Goal: Unclear

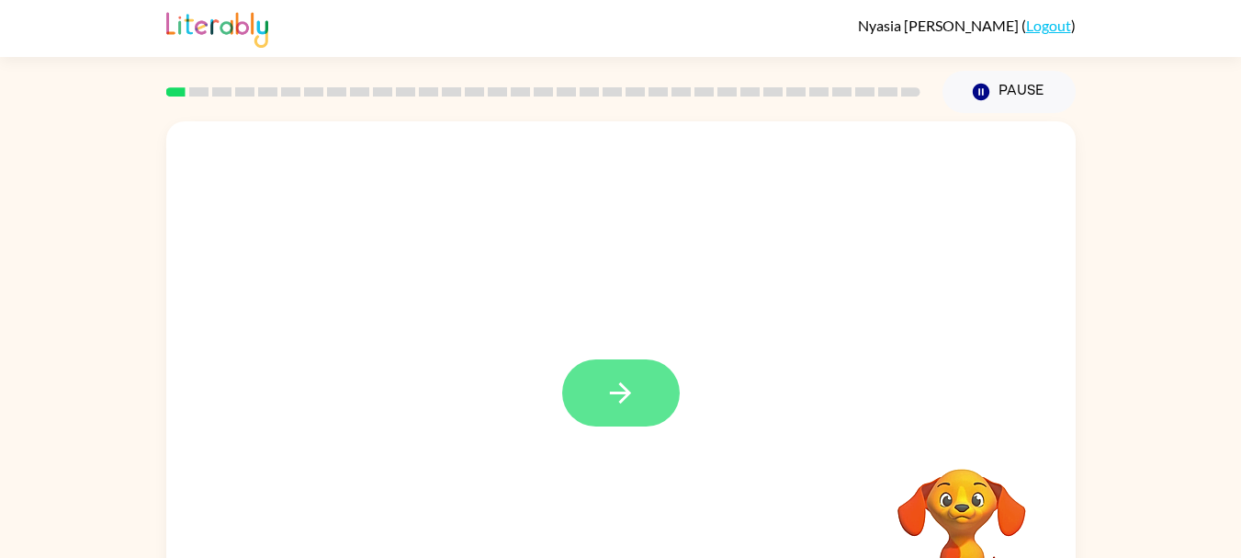
click at [625, 401] on icon "button" at bounding box center [620, 393] width 32 height 32
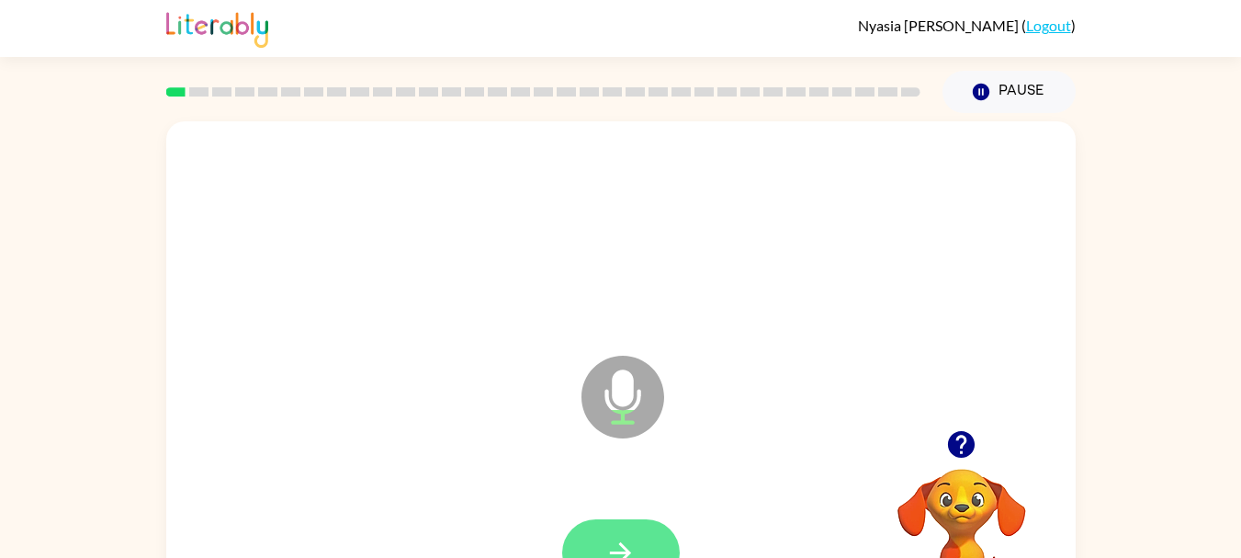
click at [626, 541] on icon "button" at bounding box center [620, 552] width 32 height 32
click at [627, 529] on button "button" at bounding box center [621, 552] width 118 height 67
click at [640, 543] on button "button" at bounding box center [621, 552] width 118 height 67
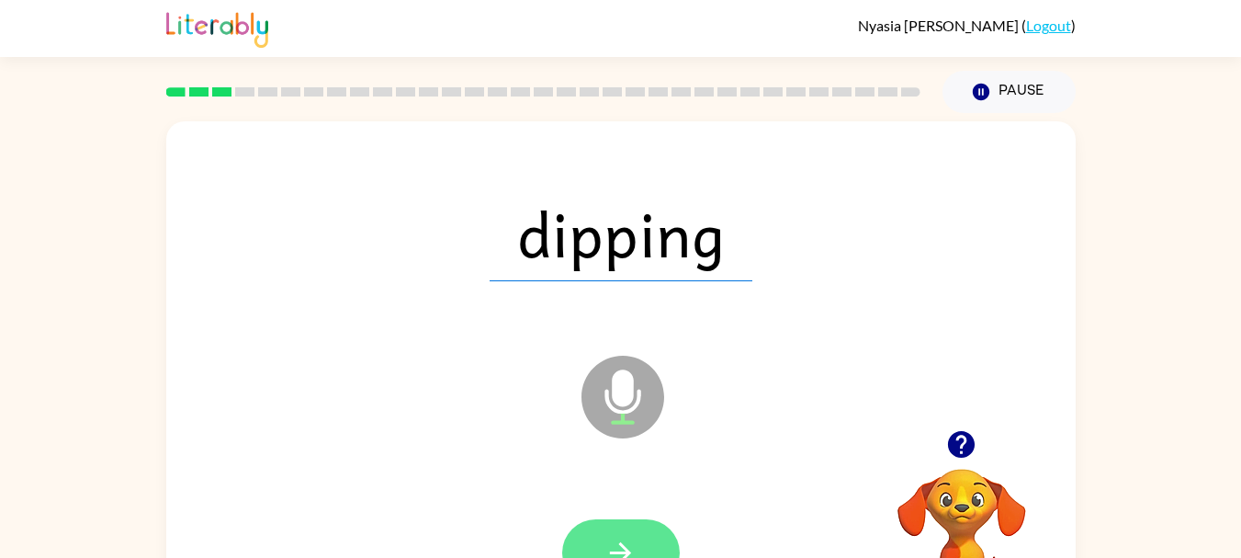
click at [608, 537] on icon "button" at bounding box center [620, 552] width 32 height 32
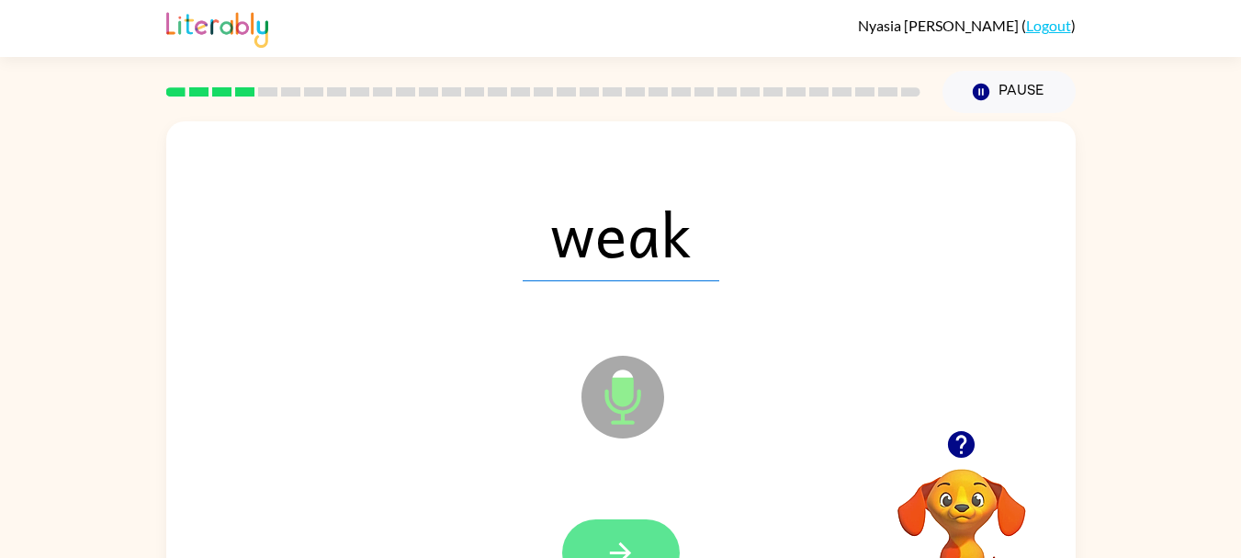
click at [622, 539] on icon "button" at bounding box center [620, 552] width 32 height 32
click at [631, 538] on icon "button" at bounding box center [620, 552] width 32 height 32
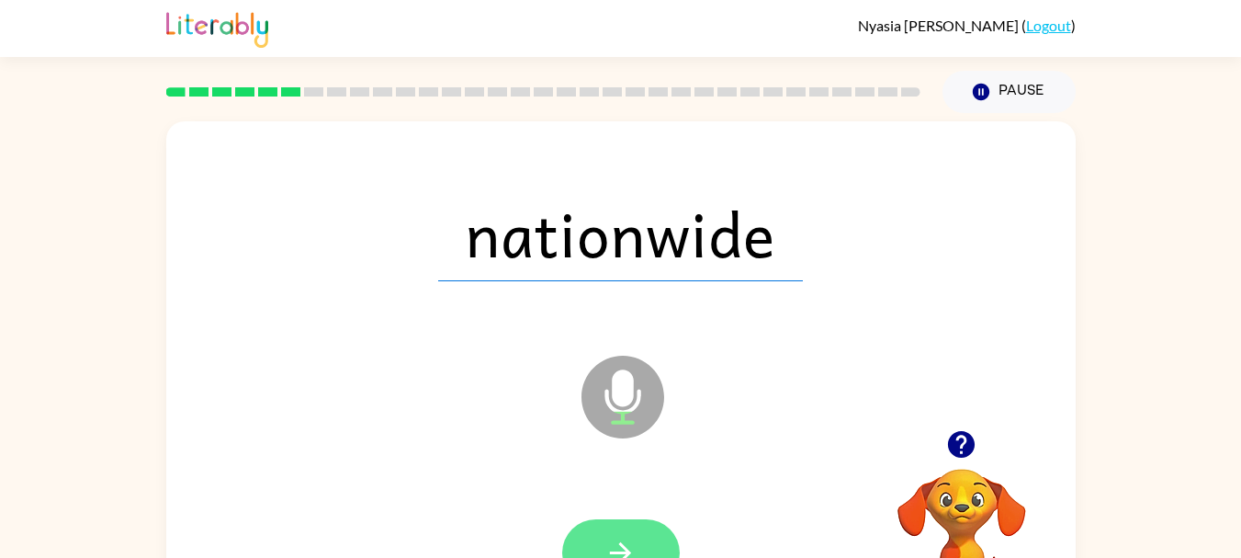
click at [614, 534] on button "button" at bounding box center [621, 552] width 118 height 67
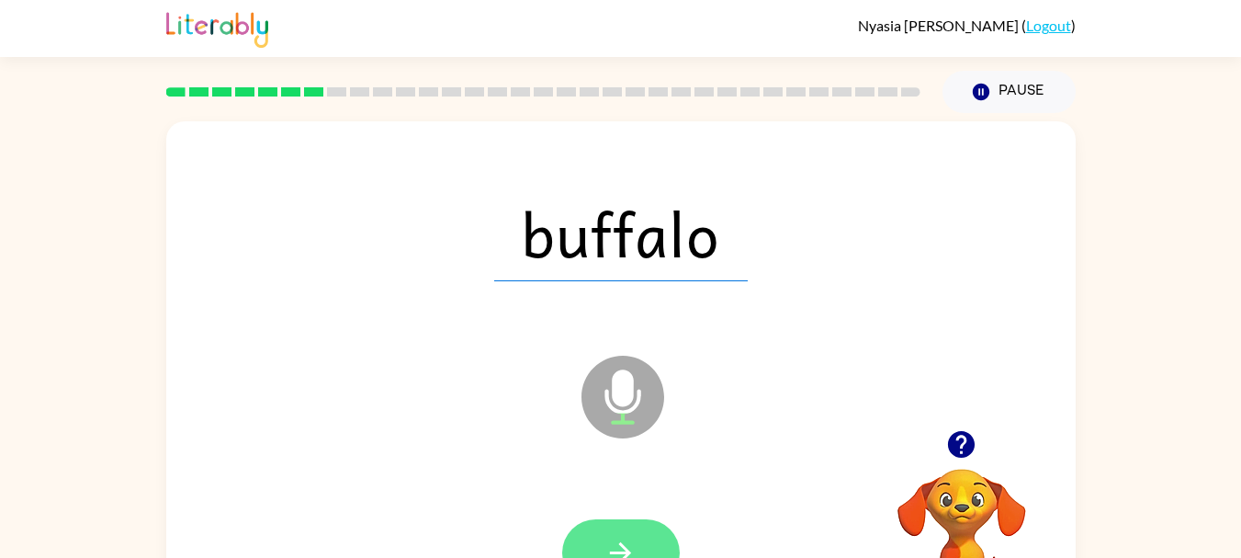
click at [605, 528] on button "button" at bounding box center [621, 552] width 118 height 67
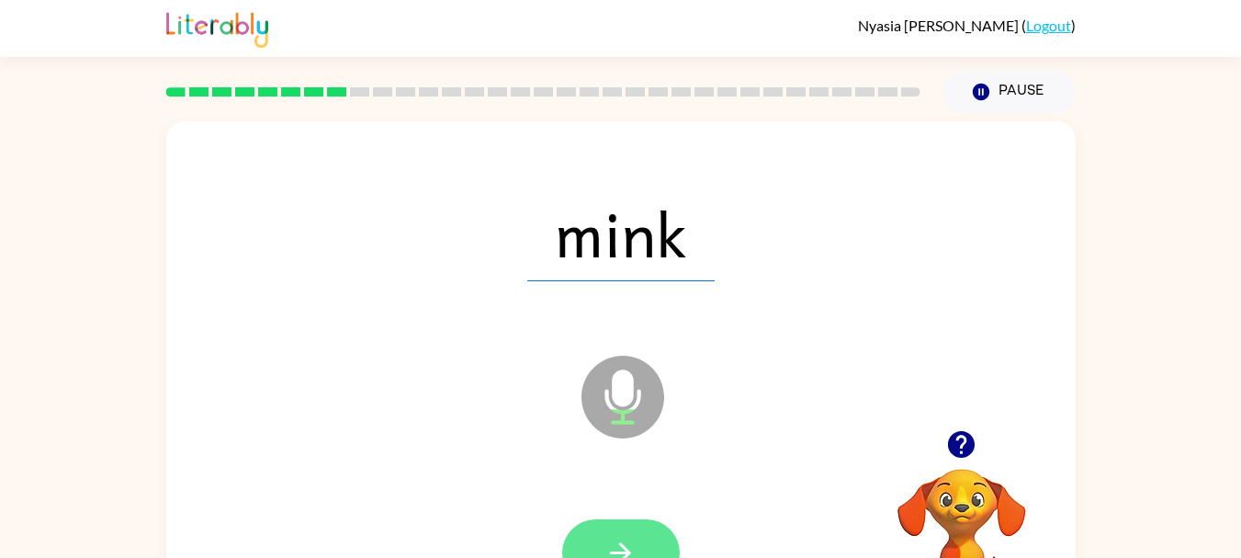
click at [622, 535] on button "button" at bounding box center [621, 552] width 118 height 67
click at [629, 546] on icon "button" at bounding box center [620, 552] width 32 height 32
click at [615, 524] on button "button" at bounding box center [621, 552] width 118 height 67
click at [618, 534] on button "button" at bounding box center [621, 552] width 118 height 67
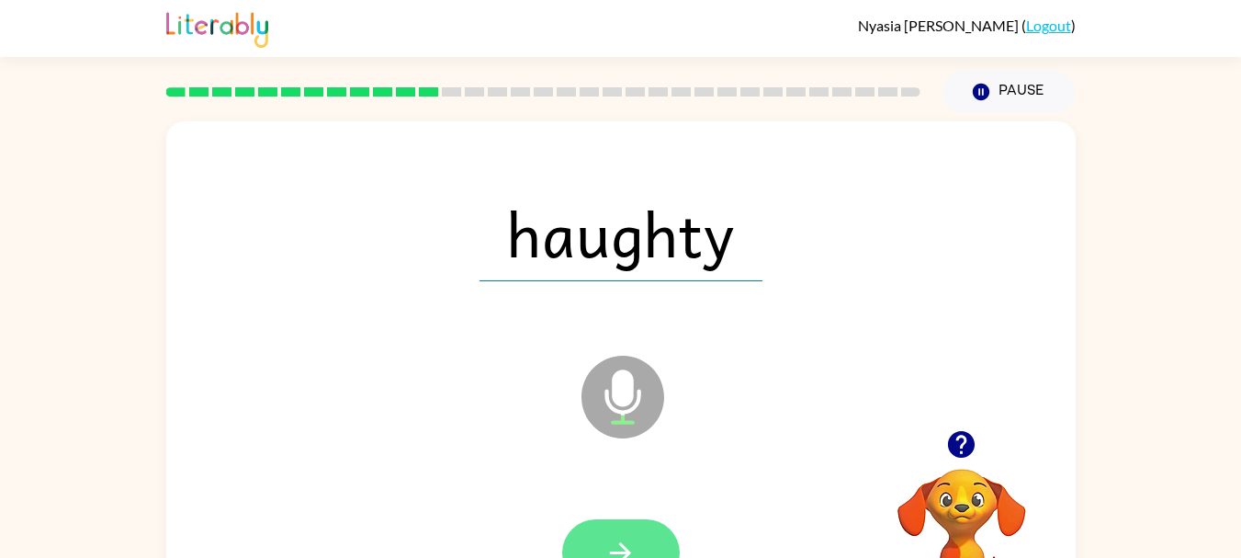
click at [638, 536] on button "button" at bounding box center [621, 552] width 118 height 67
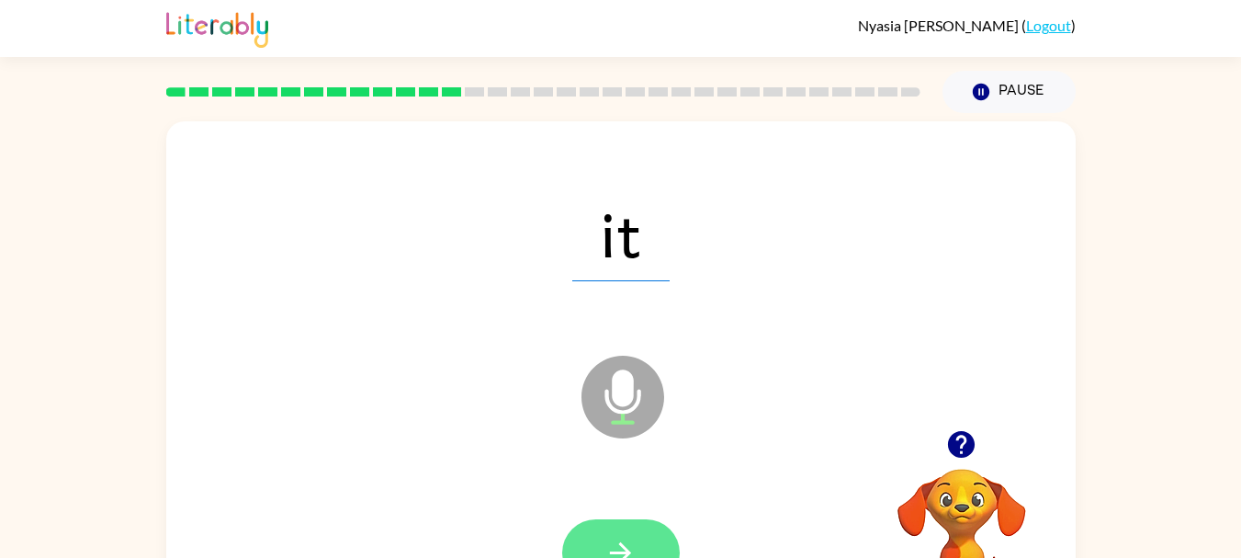
click at [635, 548] on icon "button" at bounding box center [620, 552] width 32 height 32
click at [617, 540] on icon "button" at bounding box center [620, 552] width 32 height 32
click at [629, 533] on button "button" at bounding box center [621, 552] width 118 height 67
click at [621, 547] on icon "button" at bounding box center [620, 552] width 32 height 32
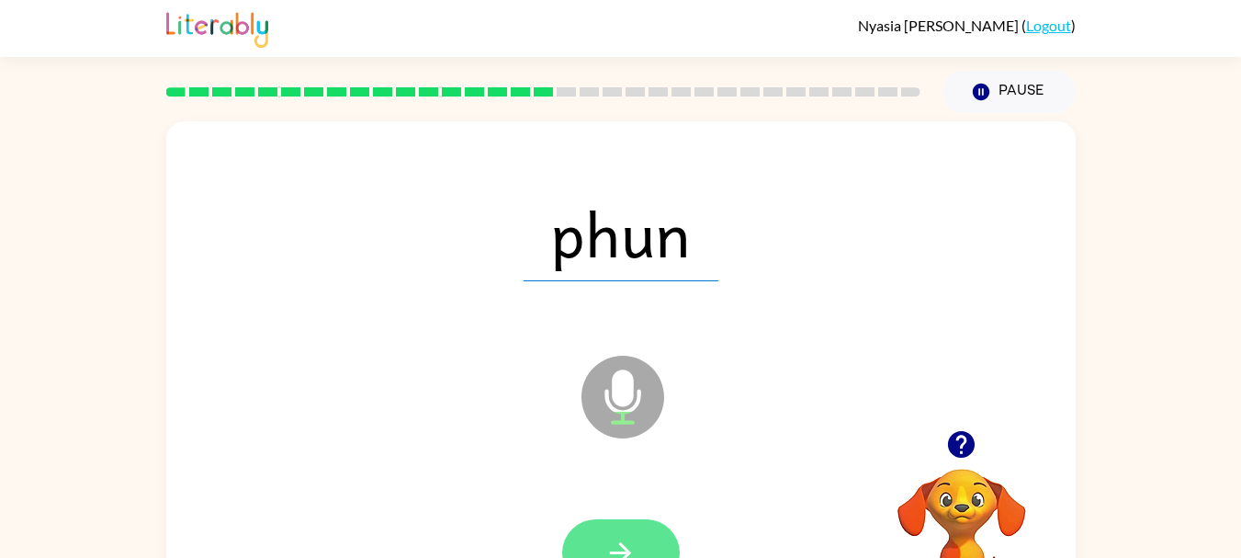
click at [616, 537] on icon "button" at bounding box center [620, 552] width 32 height 32
click at [617, 537] on icon "button" at bounding box center [620, 552] width 32 height 32
click at [605, 540] on icon "button" at bounding box center [620, 552] width 32 height 32
click at [645, 533] on button "button" at bounding box center [621, 552] width 118 height 67
click at [604, 536] on icon "button" at bounding box center [620, 552] width 32 height 32
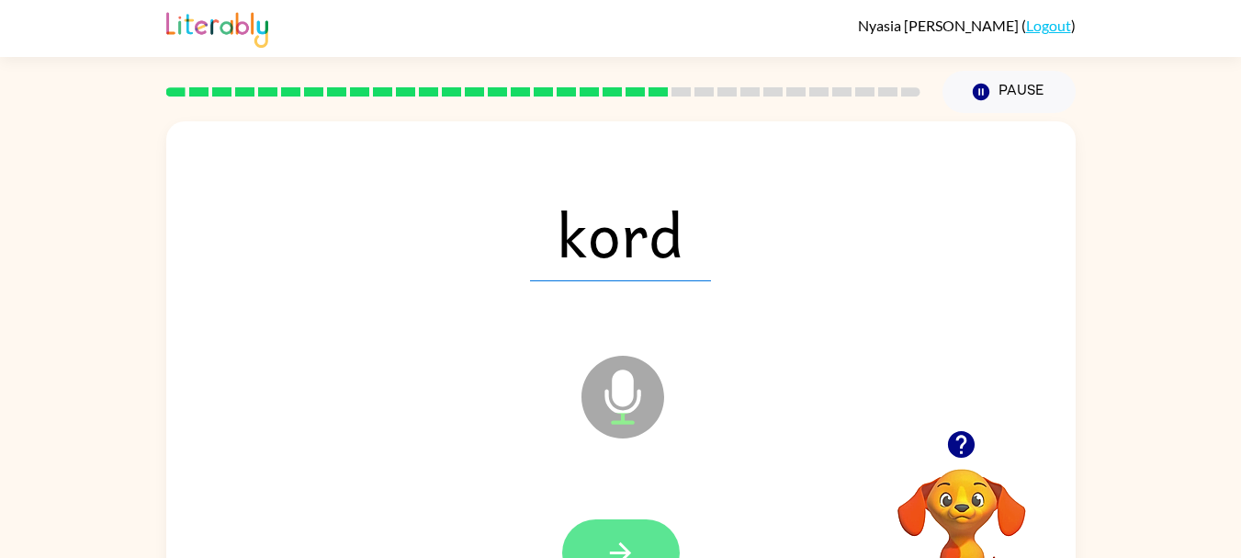
click at [626, 529] on button "button" at bounding box center [621, 552] width 118 height 67
click at [618, 545] on icon "button" at bounding box center [620, 552] width 32 height 32
click at [619, 546] on icon "button" at bounding box center [620, 552] width 32 height 32
click at [611, 520] on button "button" at bounding box center [621, 552] width 118 height 67
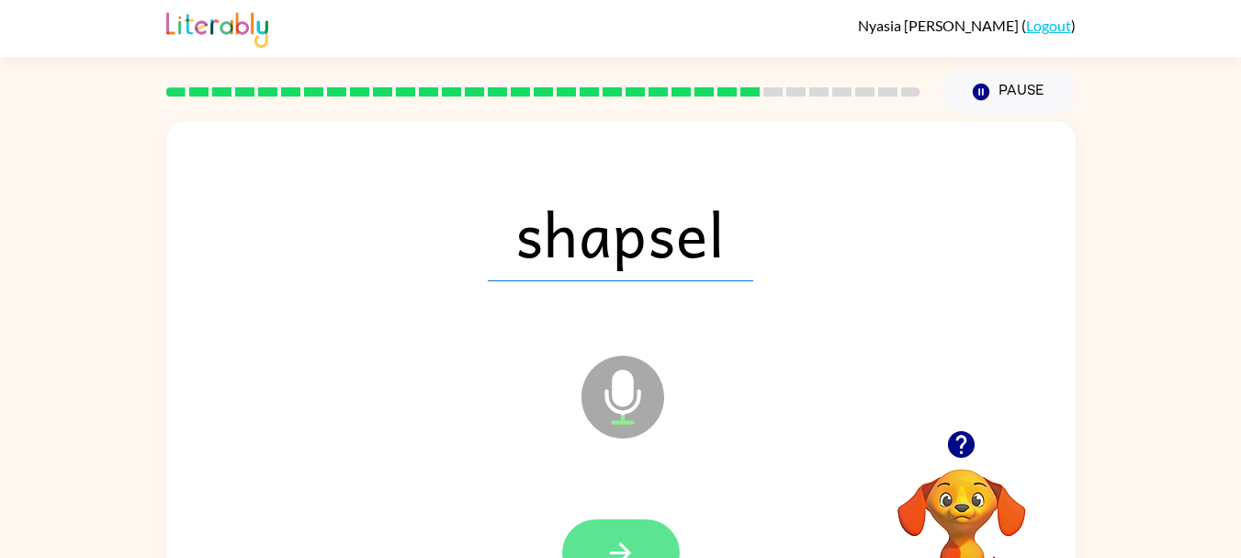
click at [629, 552] on icon "button" at bounding box center [620, 552] width 21 height 21
click at [628, 528] on button "button" at bounding box center [621, 552] width 118 height 67
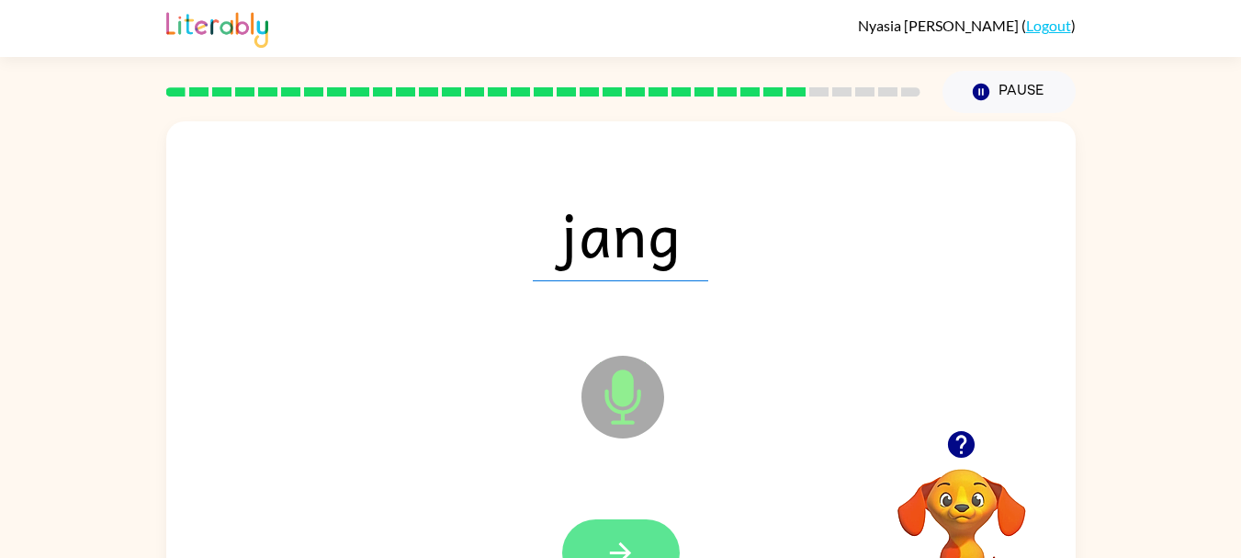
click at [620, 536] on icon "button" at bounding box center [620, 552] width 32 height 32
click at [610, 538] on icon "button" at bounding box center [620, 552] width 32 height 32
click at [612, 545] on icon "button" at bounding box center [620, 552] width 32 height 32
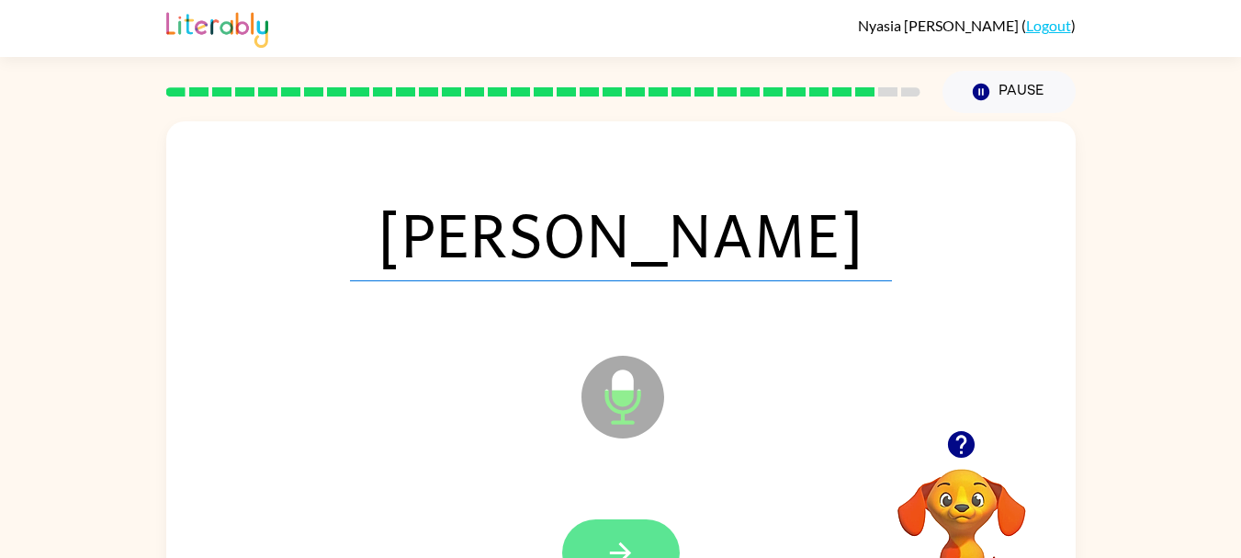
click at [595, 543] on button "button" at bounding box center [621, 552] width 118 height 67
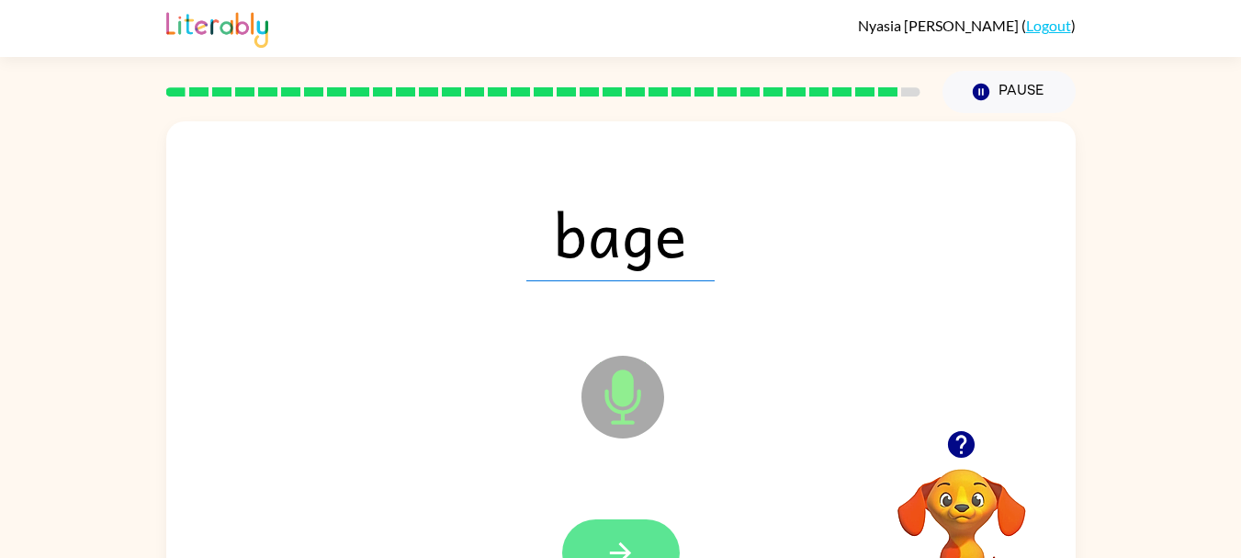
click at [611, 544] on icon "button" at bounding box center [620, 552] width 32 height 32
